Goal: Transaction & Acquisition: Book appointment/travel/reservation

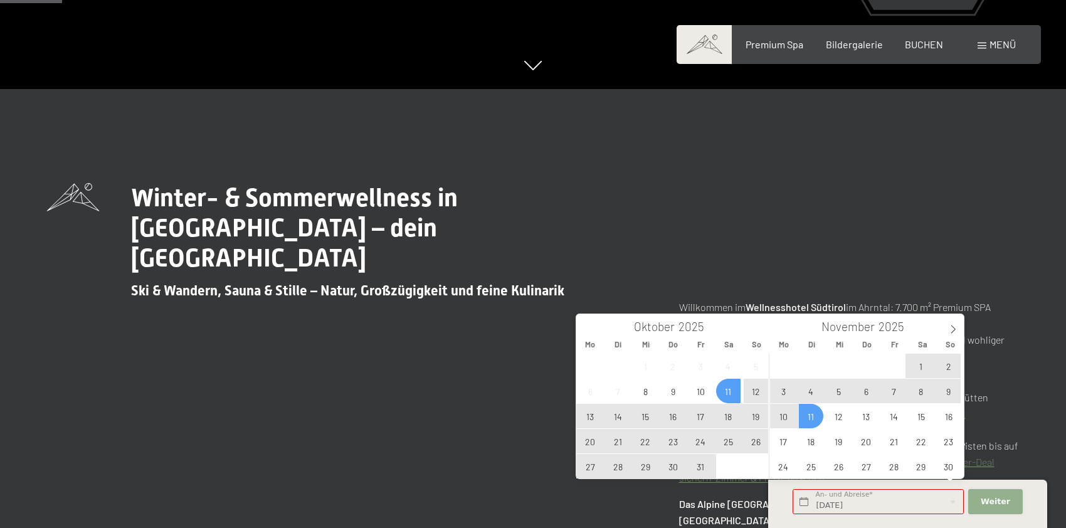
click at [988, 499] on span "Weiter" at bounding box center [995, 501] width 29 height 11
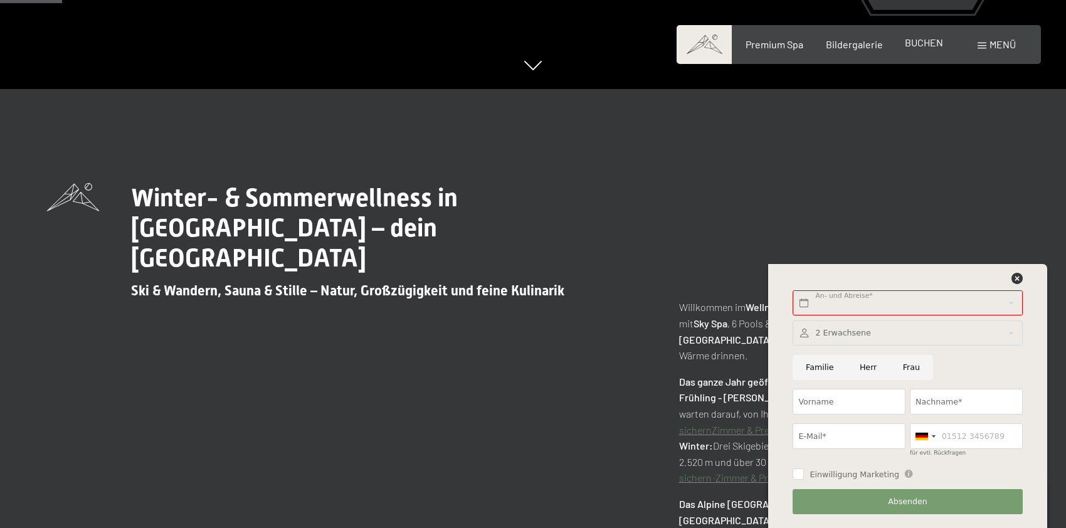
click at [930, 45] on span "BUCHEN" at bounding box center [924, 42] width 38 height 12
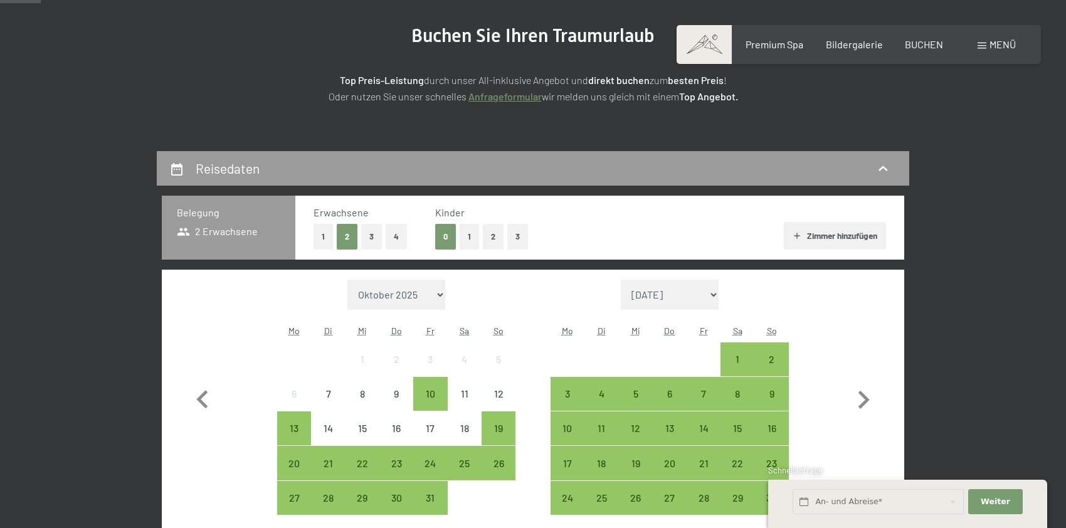
scroll to position [165, 0]
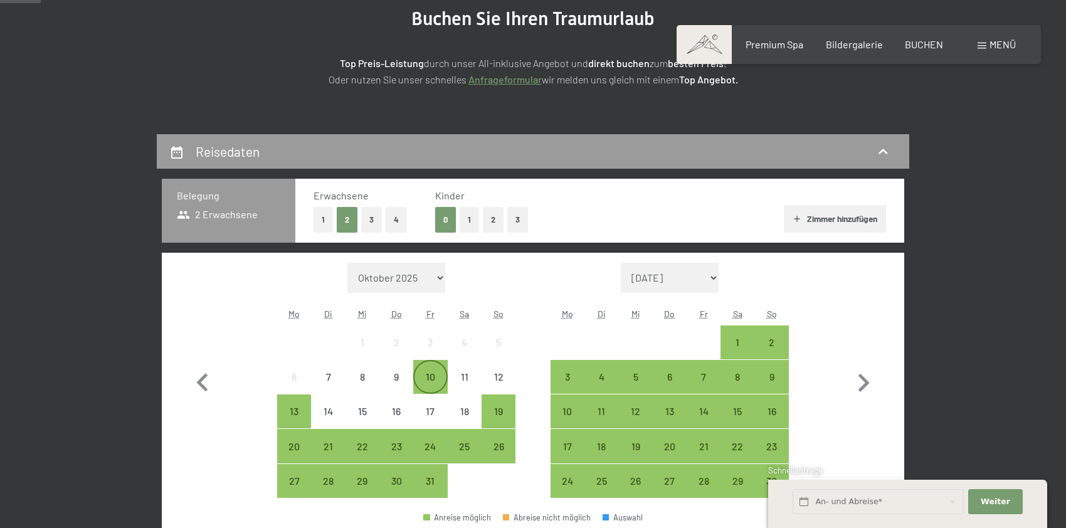
click at [428, 373] on div "10" at bounding box center [429, 387] width 31 height 31
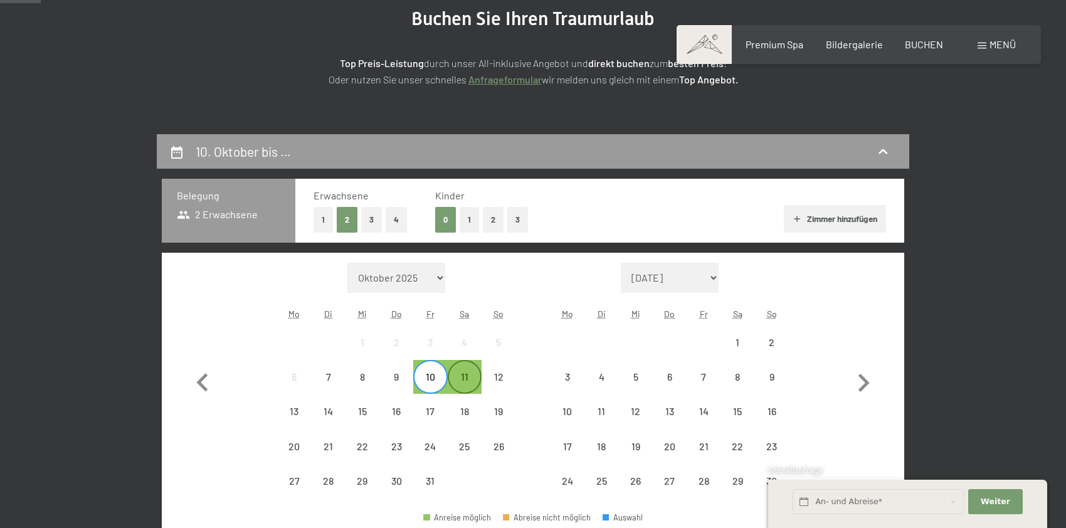
click at [459, 373] on div "11" at bounding box center [464, 387] width 31 height 31
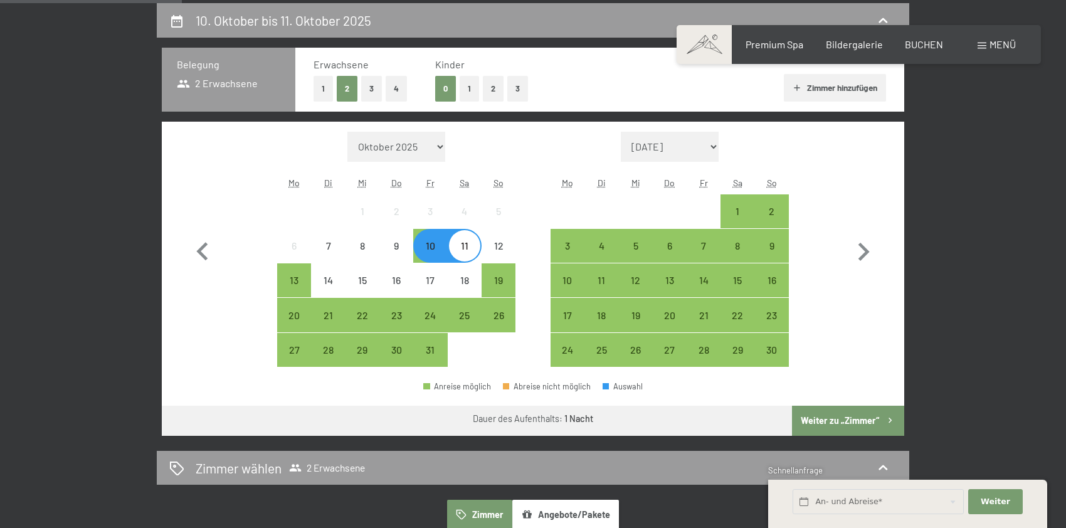
scroll to position [290, 0]
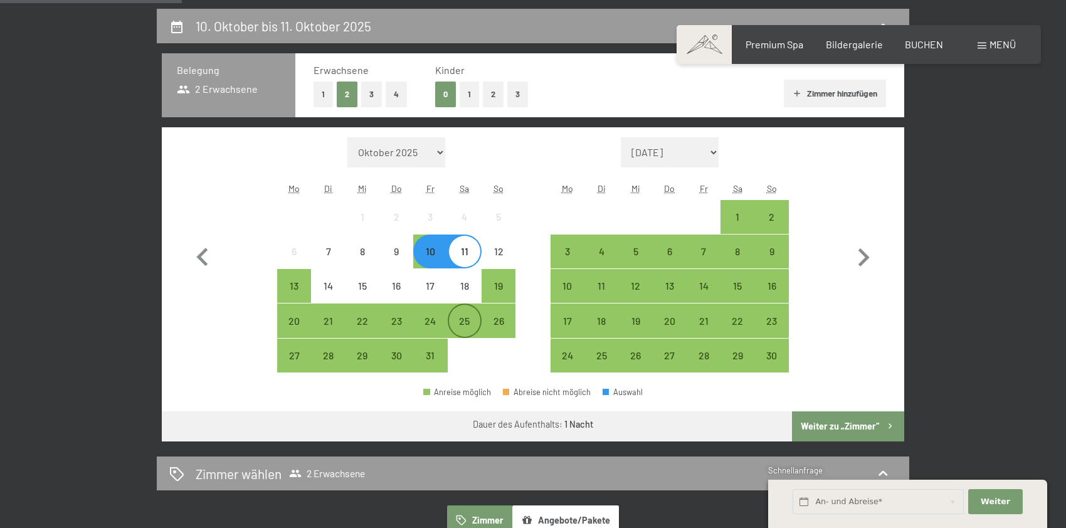
click at [470, 323] on div "25" at bounding box center [464, 331] width 31 height 31
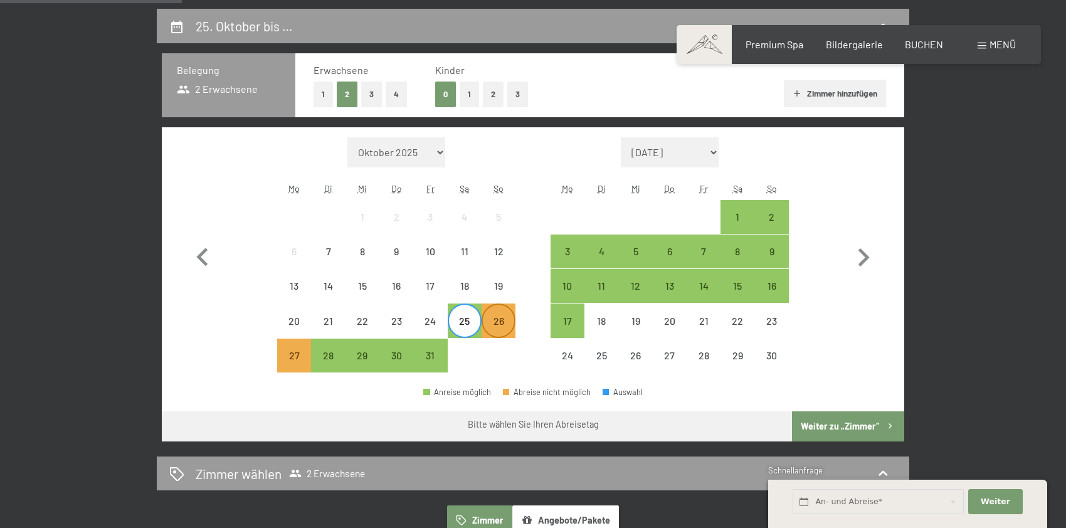
click at [492, 323] on div "26" at bounding box center [498, 331] width 31 height 31
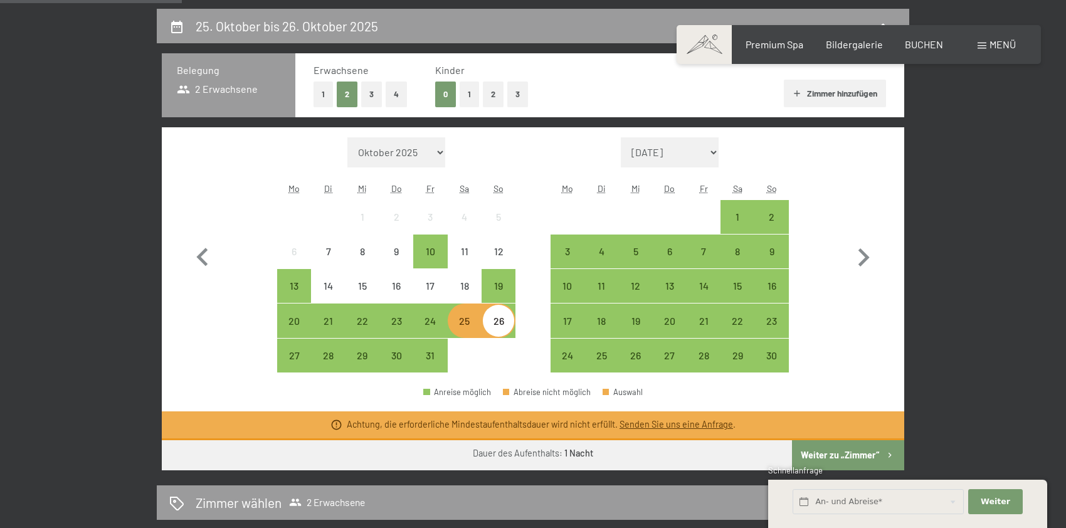
click at [467, 324] on div "25" at bounding box center [464, 331] width 31 height 31
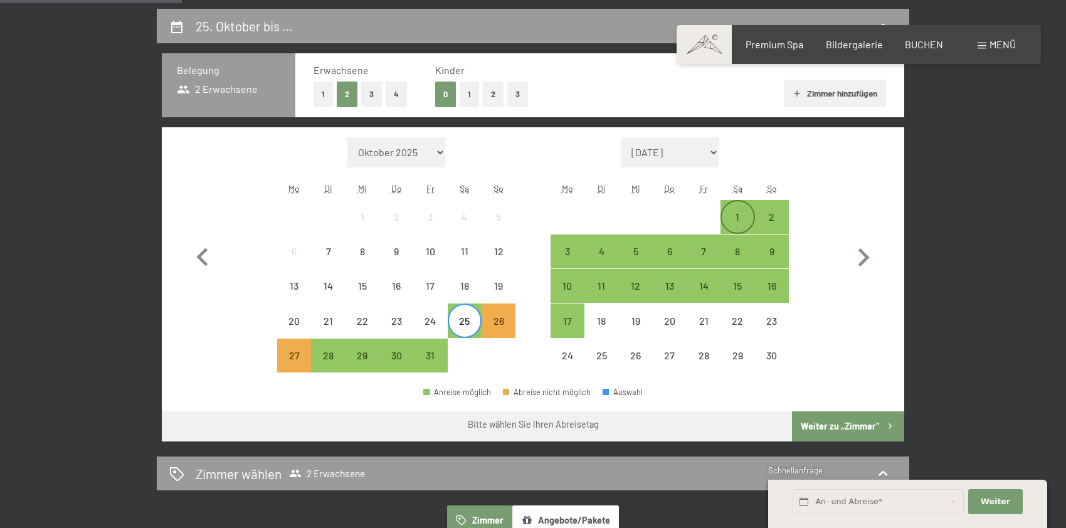
click at [744, 216] on div "1" at bounding box center [737, 227] width 31 height 31
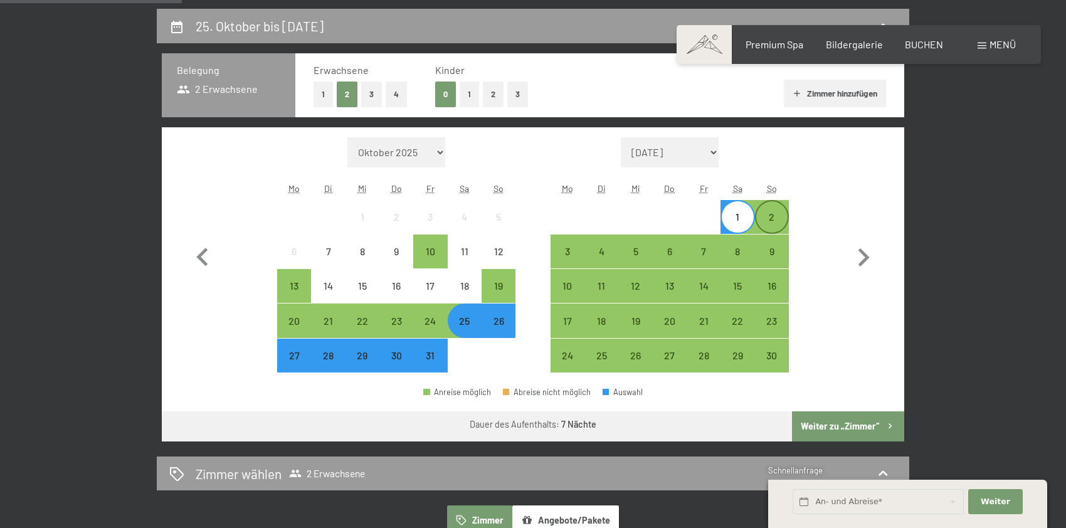
click at [774, 217] on div "2" at bounding box center [771, 227] width 31 height 31
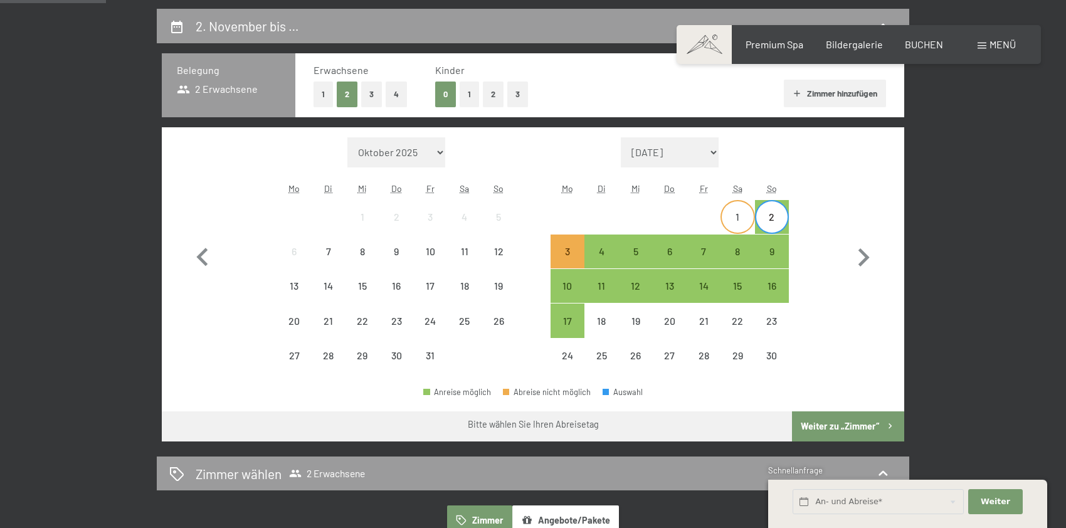
click at [742, 212] on div "1" at bounding box center [737, 227] width 31 height 31
click at [766, 209] on div "2" at bounding box center [771, 216] width 31 height 31
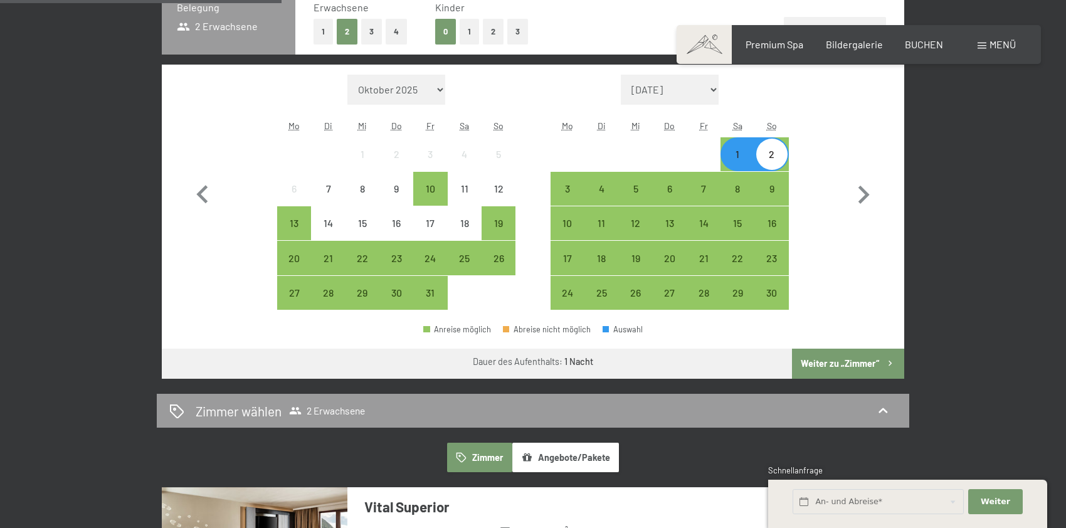
scroll to position [541, 0]
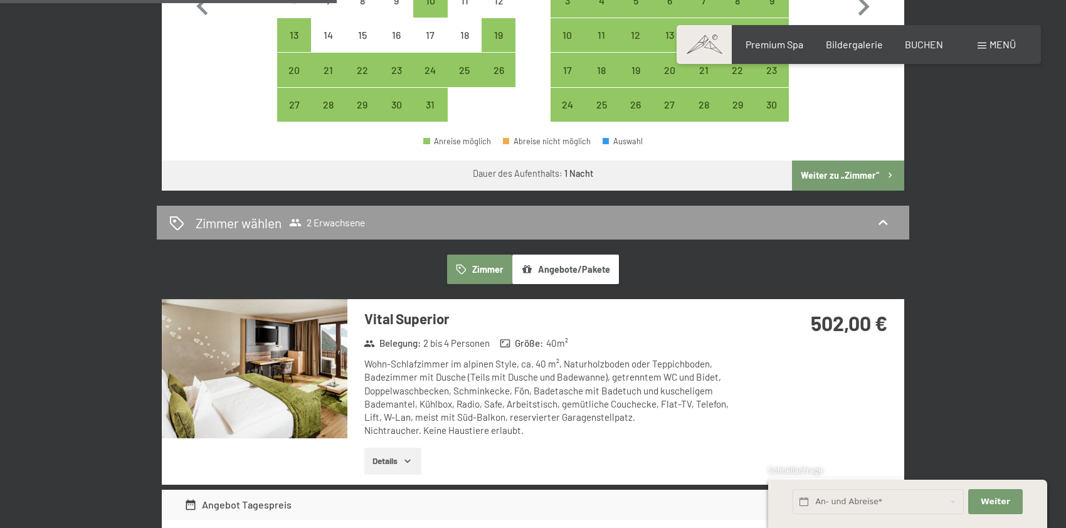
click at [281, 380] on img at bounding box center [255, 368] width 186 height 139
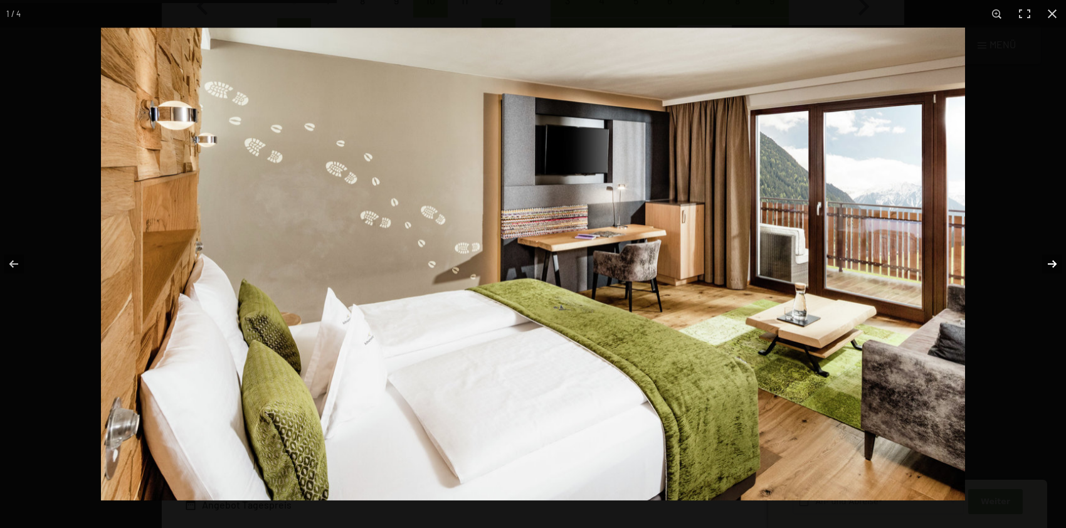
click at [1045, 261] on button "button" at bounding box center [1044, 264] width 44 height 63
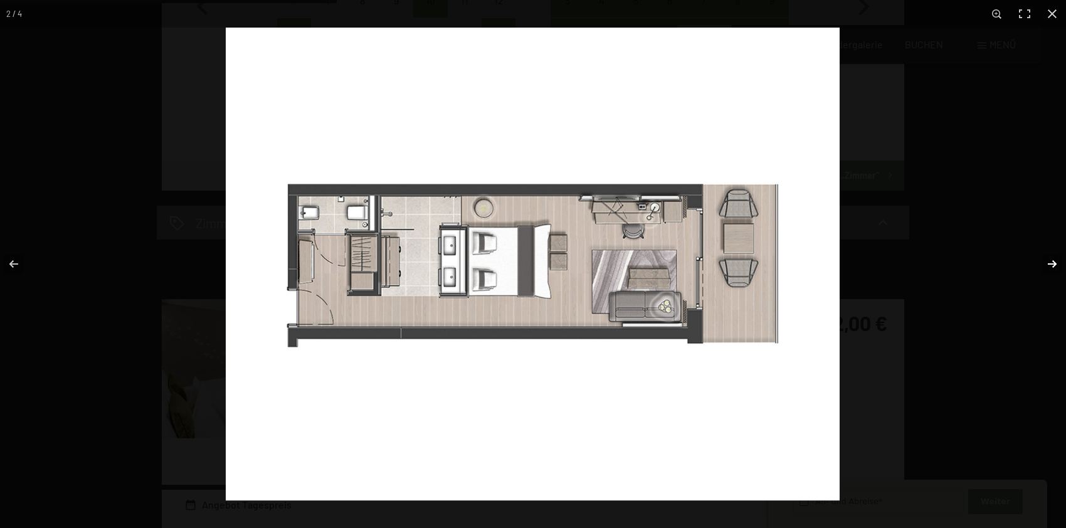
click at [1046, 261] on button "button" at bounding box center [1044, 264] width 44 height 63
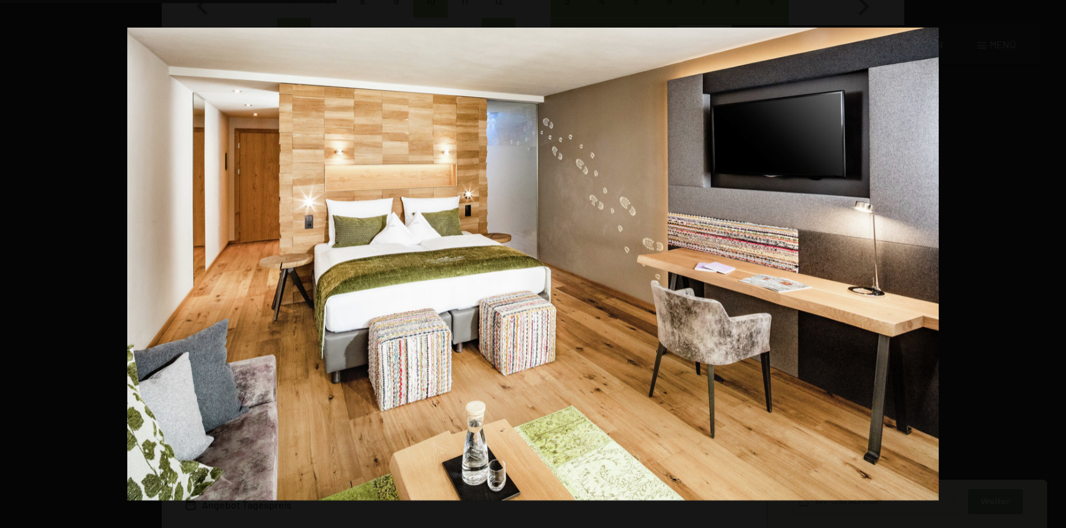
click at [1046, 261] on button "button" at bounding box center [1044, 264] width 44 height 63
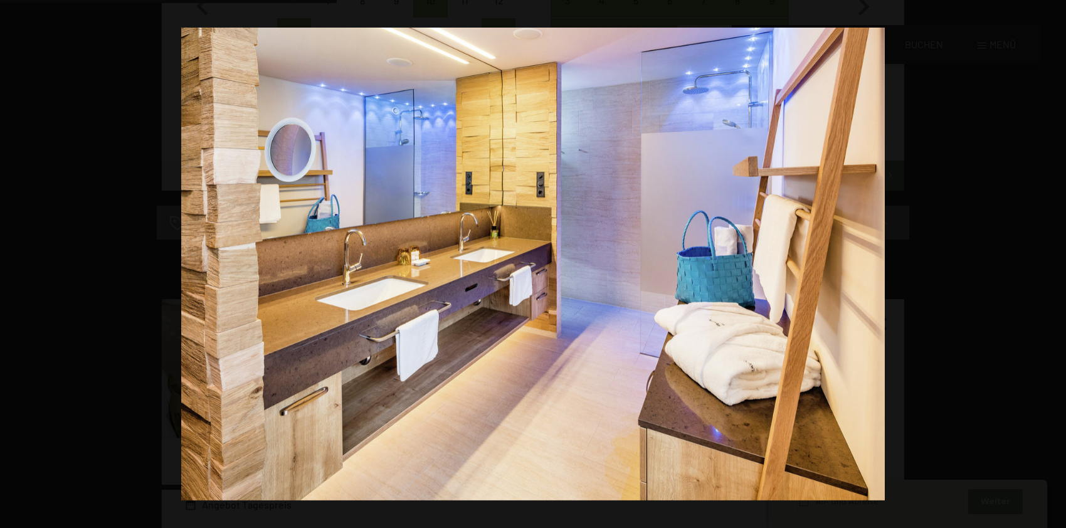
click at [1046, 261] on button "button" at bounding box center [1044, 264] width 44 height 63
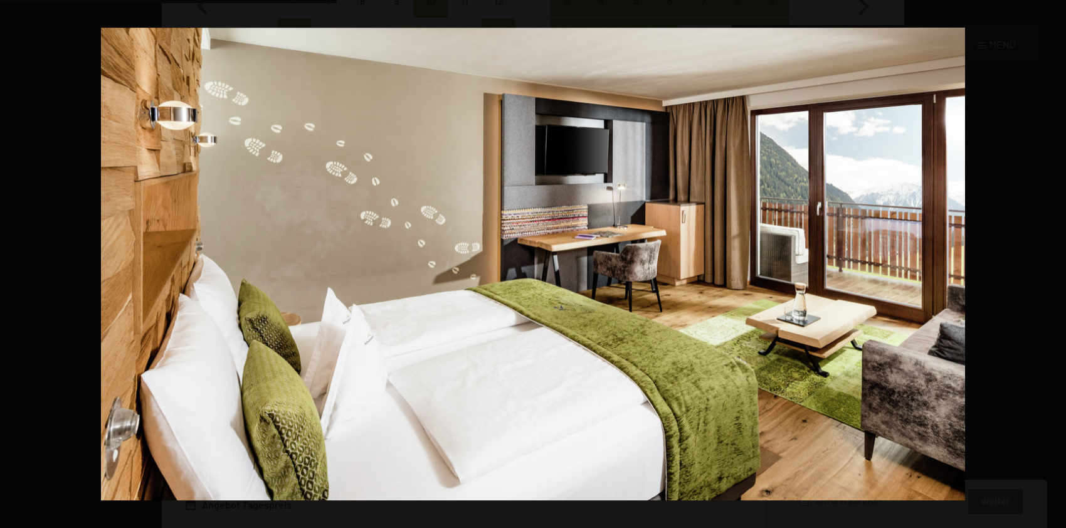
click at [1046, 261] on button "button" at bounding box center [1044, 264] width 44 height 63
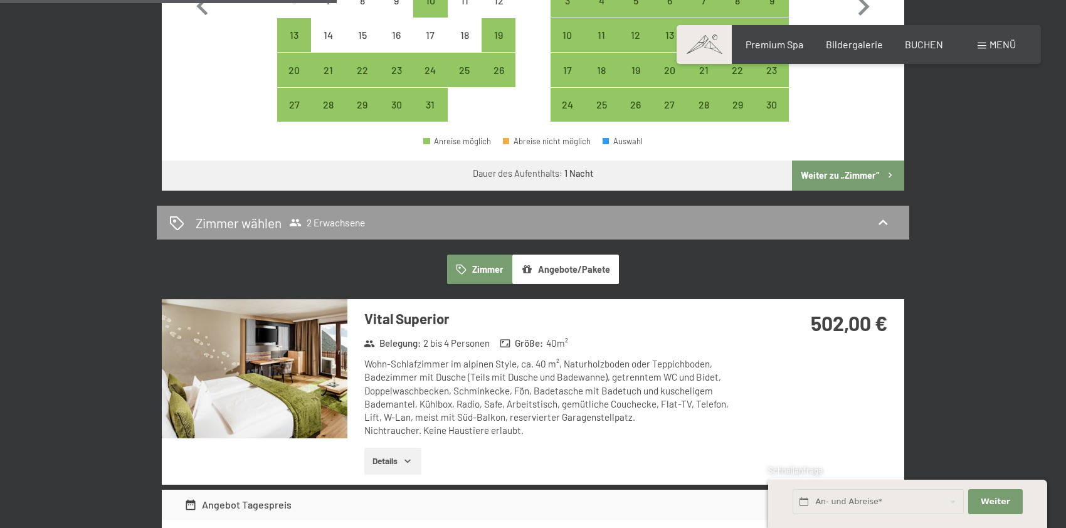
click at [0, 0] on button "button" at bounding box center [0, 0] width 0 height 0
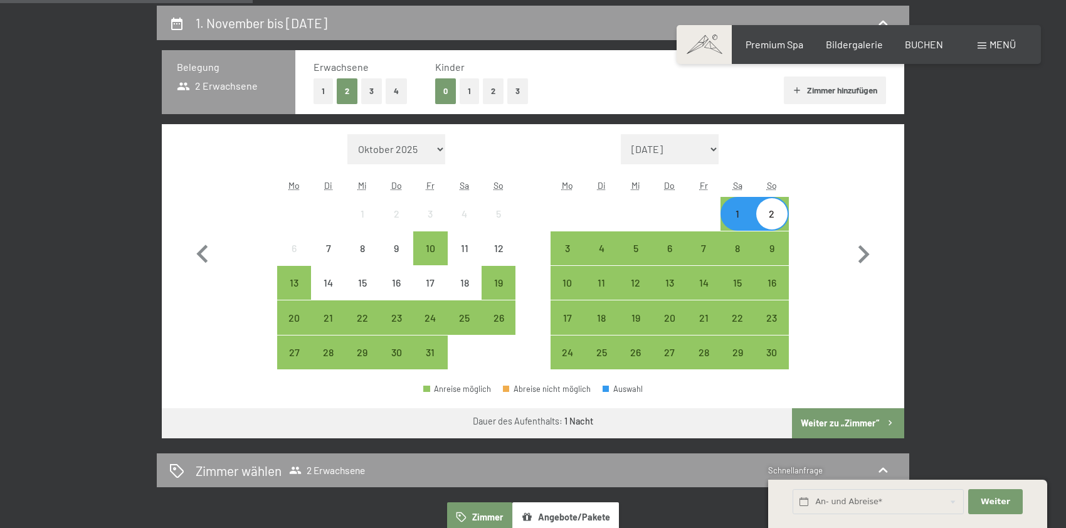
scroll to position [290, 0]
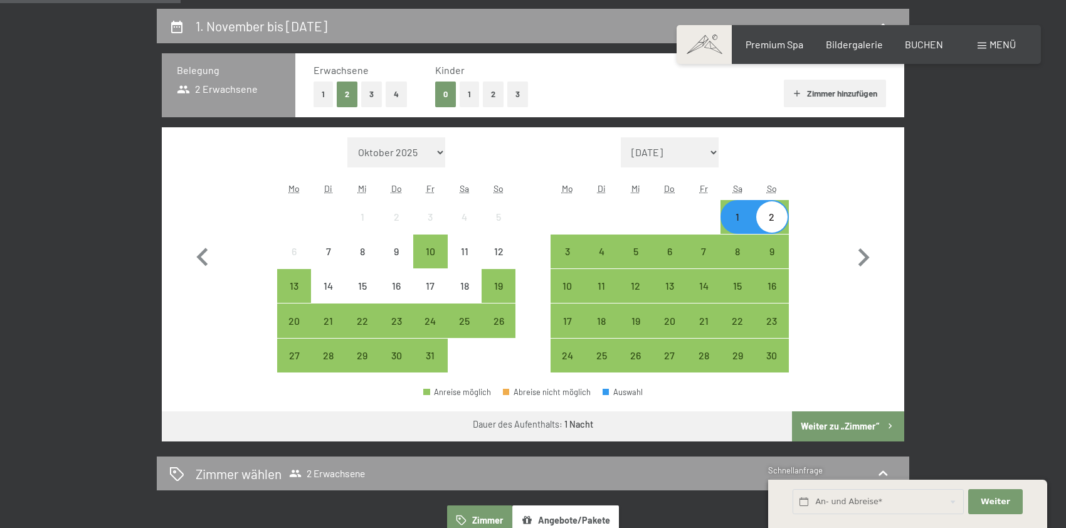
click at [846, 332] on button "button" at bounding box center [863, 255] width 36 height 236
select select "[DATE]"
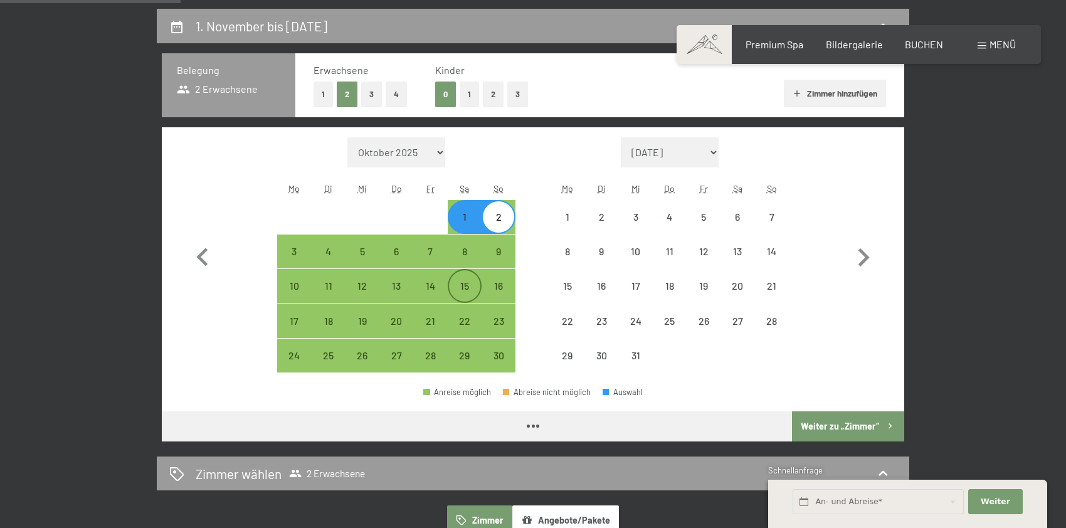
select select "[DATE]"
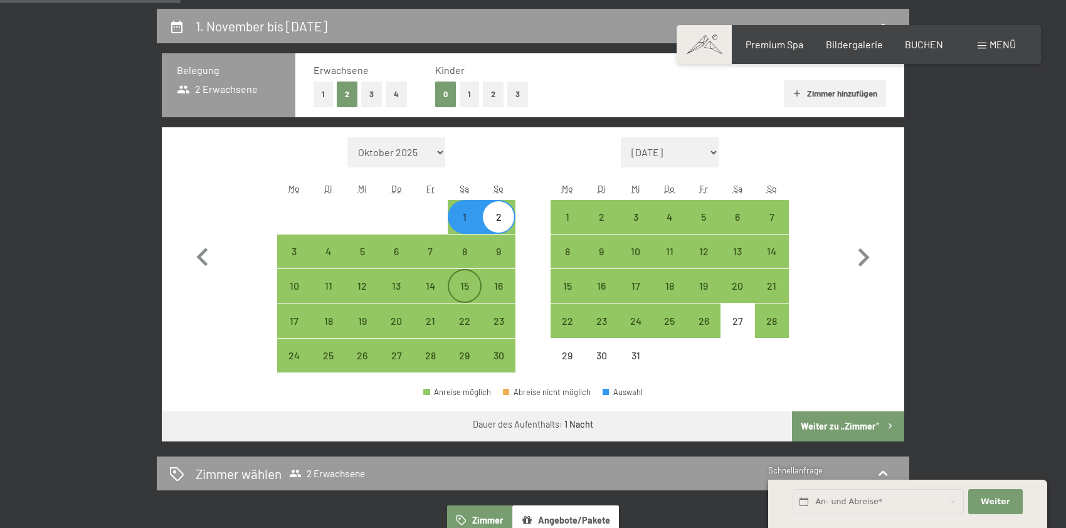
drag, startPoint x: 461, startPoint y: 285, endPoint x: 467, endPoint y: 283, distance: 6.4
click at [461, 285] on div "15" at bounding box center [464, 296] width 31 height 31
select select "[DATE]"
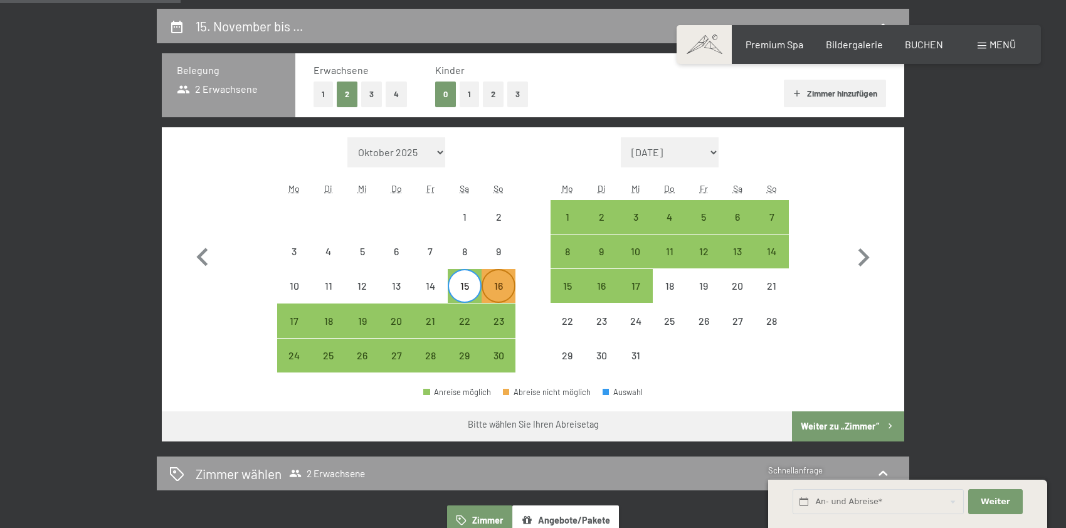
click at [489, 285] on div "16" at bounding box center [498, 296] width 31 height 31
select select "[DATE]"
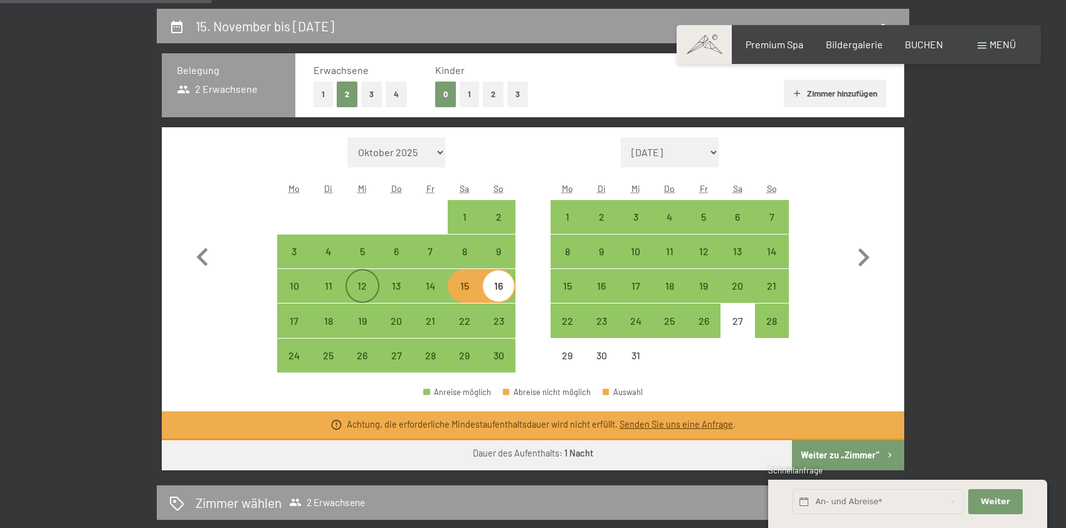
click at [367, 283] on div "12" at bounding box center [362, 296] width 31 height 31
select select "[DATE]"
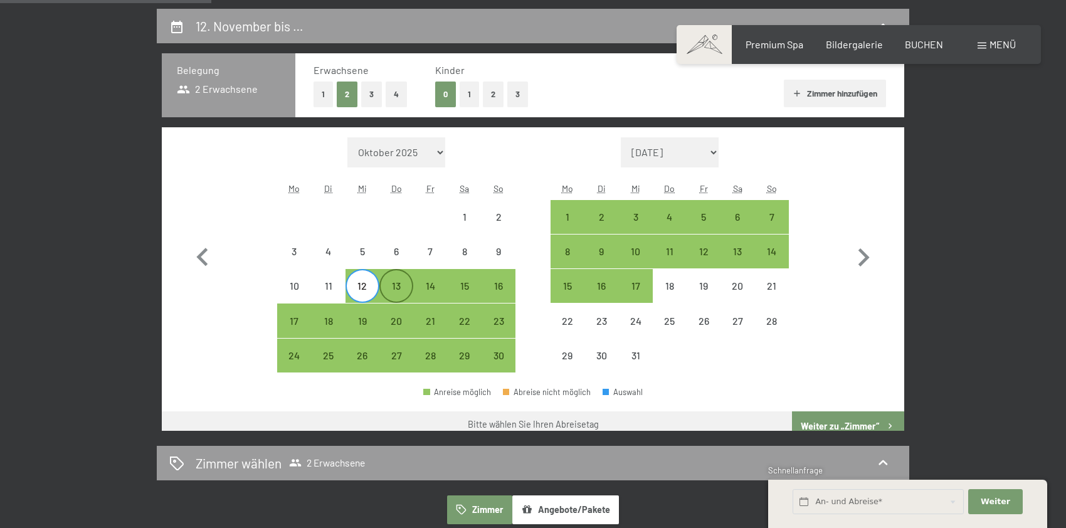
click at [391, 283] on div "13" at bounding box center [396, 296] width 31 height 31
select select "[DATE]"
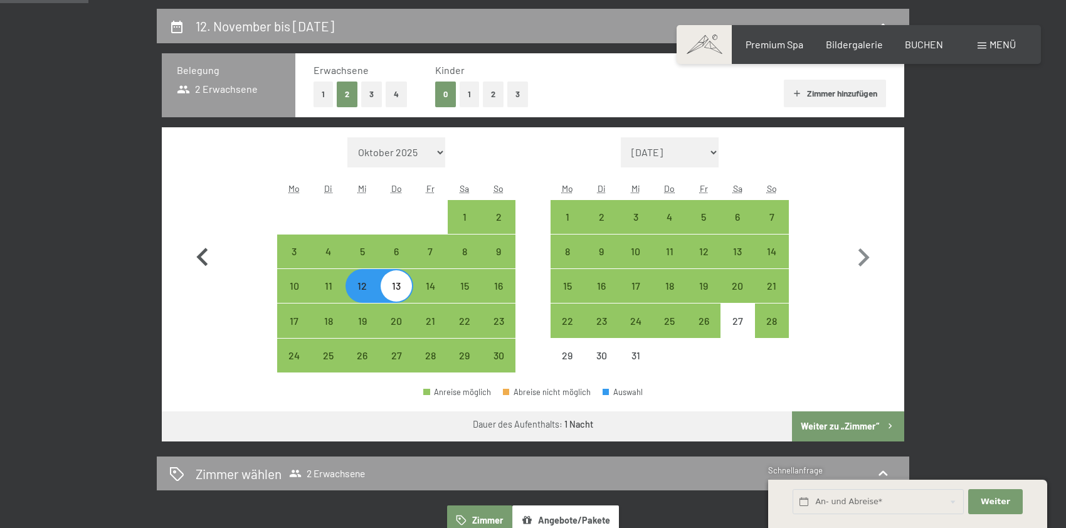
click at [194, 253] on icon "button" at bounding box center [202, 258] width 36 height 36
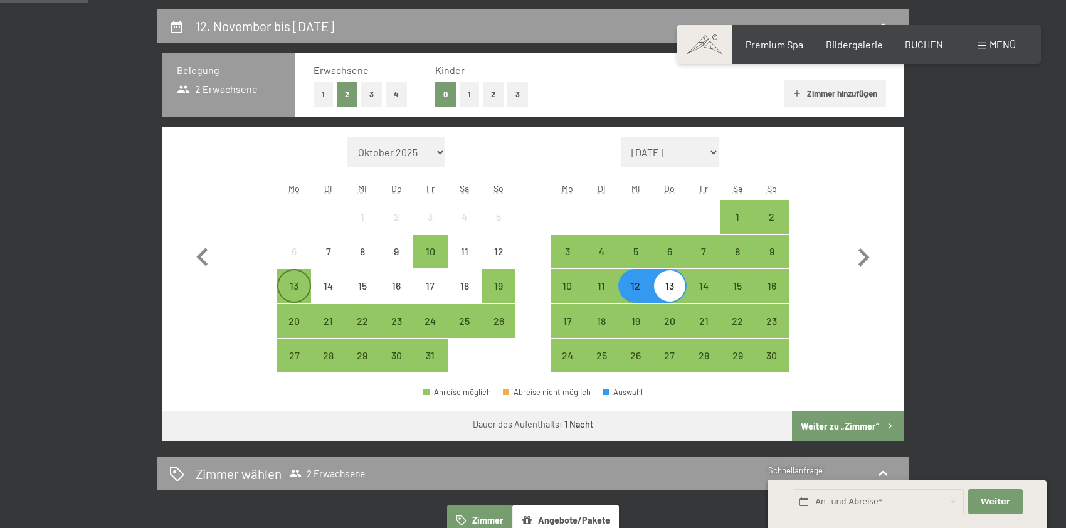
click at [296, 281] on div "13" at bounding box center [293, 296] width 31 height 31
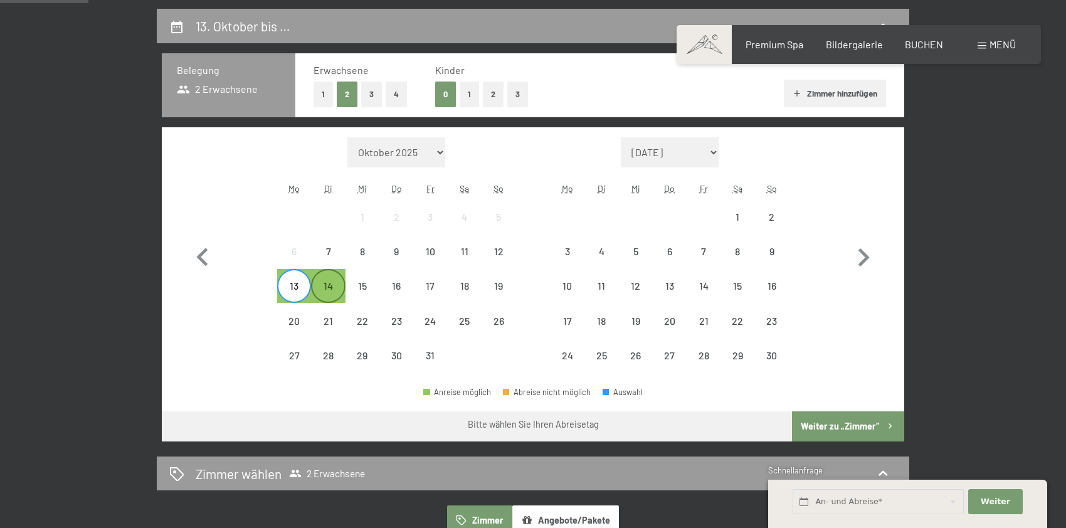
click at [327, 281] on div "14" at bounding box center [327, 296] width 31 height 31
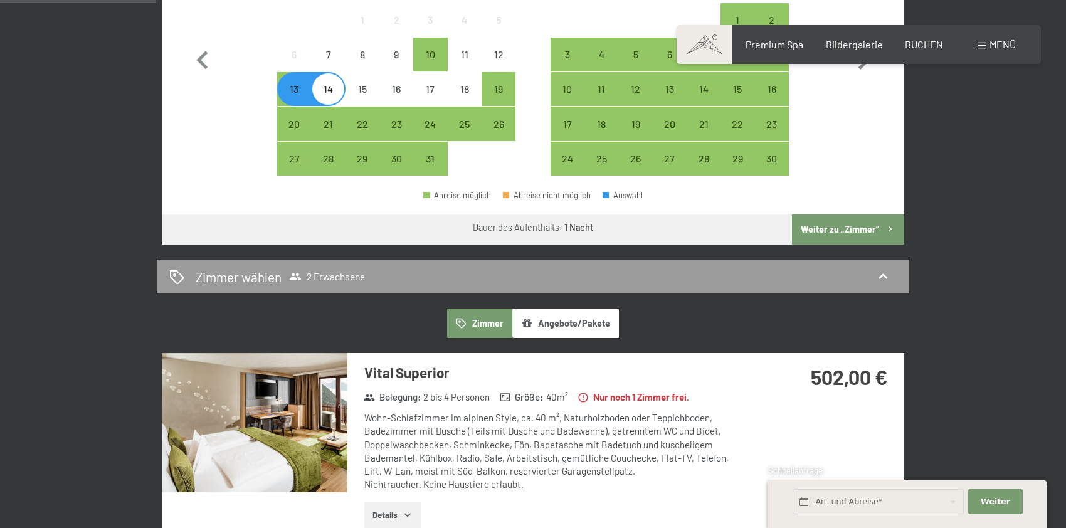
scroll to position [353, 0]
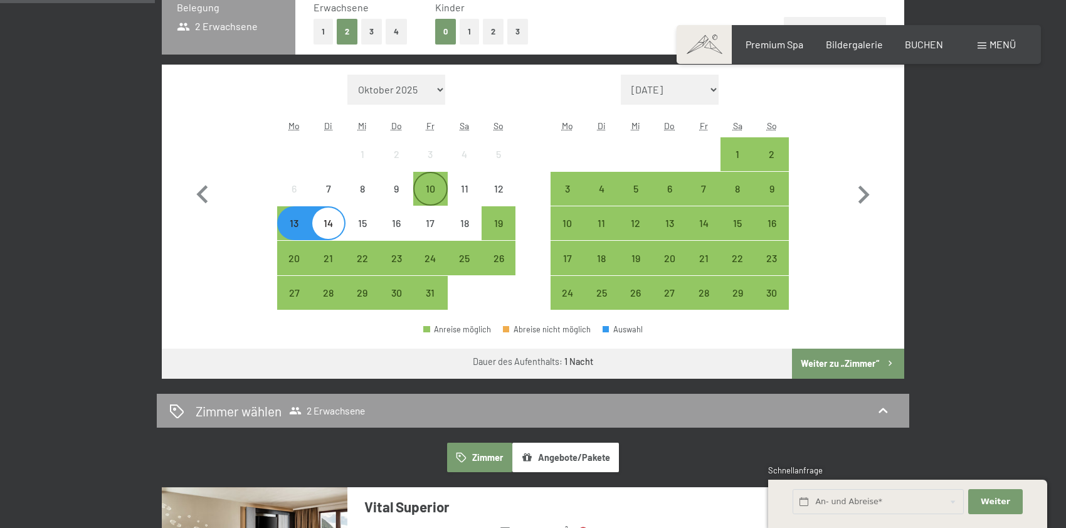
click at [436, 187] on div "10" at bounding box center [429, 199] width 31 height 31
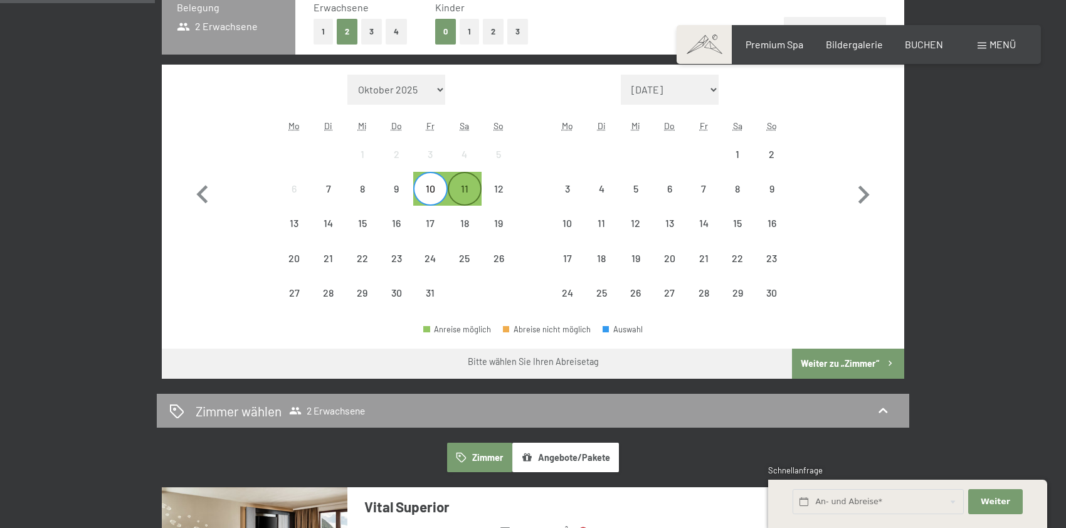
click at [467, 185] on div "11" at bounding box center [464, 199] width 31 height 31
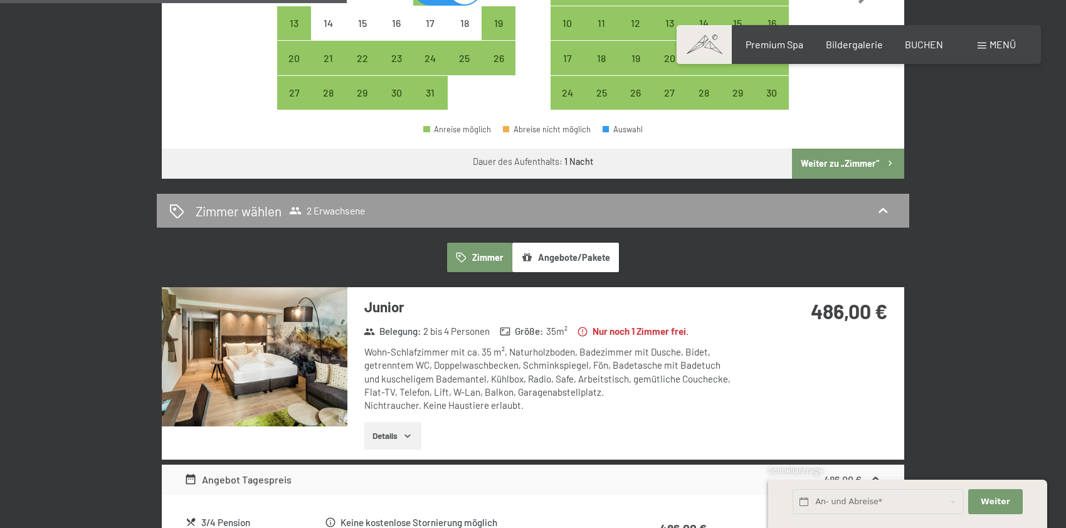
scroll to position [667, 0]
